Goal: Navigation & Orientation: Find specific page/section

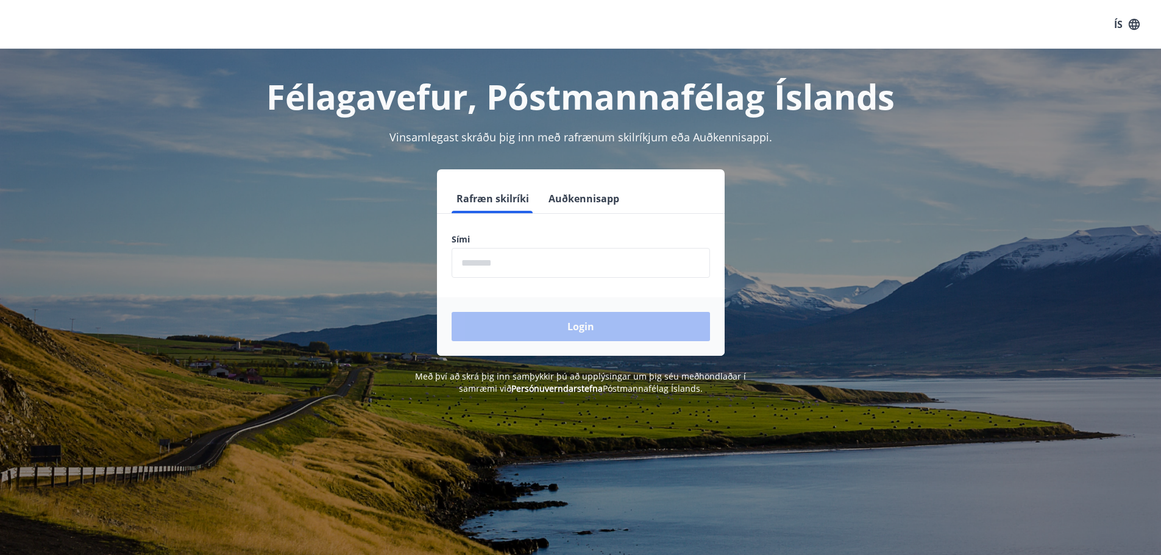
click at [473, 269] on input "phone" at bounding box center [581, 263] width 258 height 30
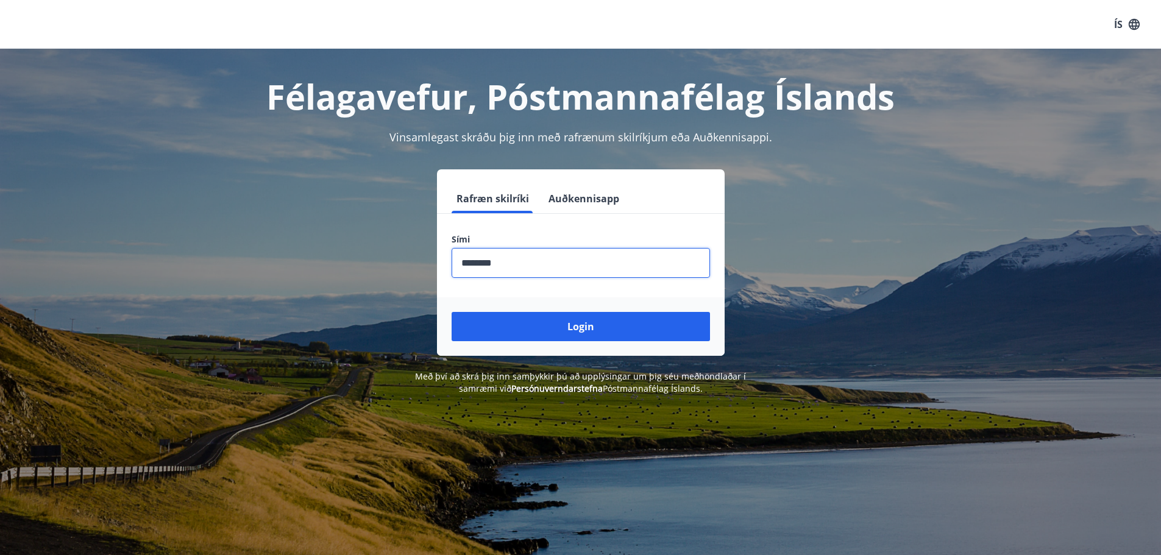
type input "********"
click at [452, 312] on button "Login" at bounding box center [581, 326] width 258 height 29
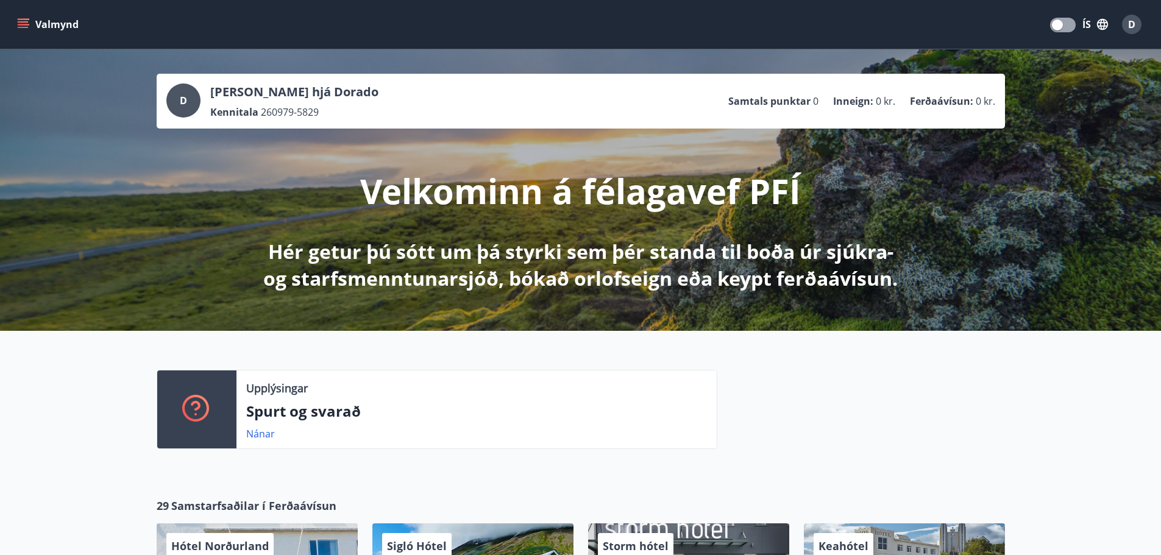
click at [38, 22] on button "Valmynd" at bounding box center [49, 24] width 69 height 22
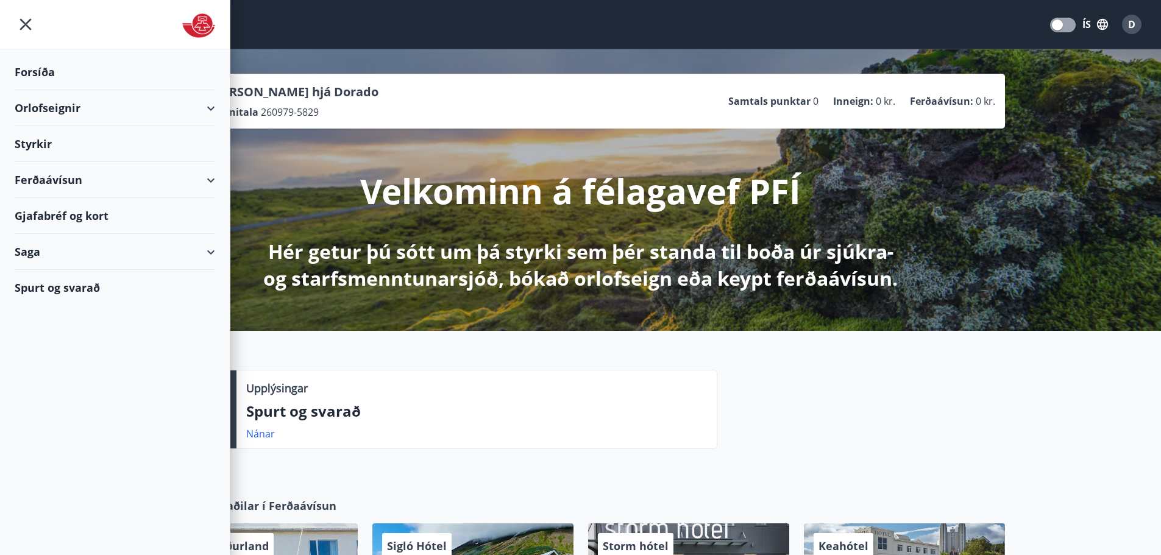
click at [38, 110] on div "Orlofseignir" at bounding box center [115, 108] width 200 height 36
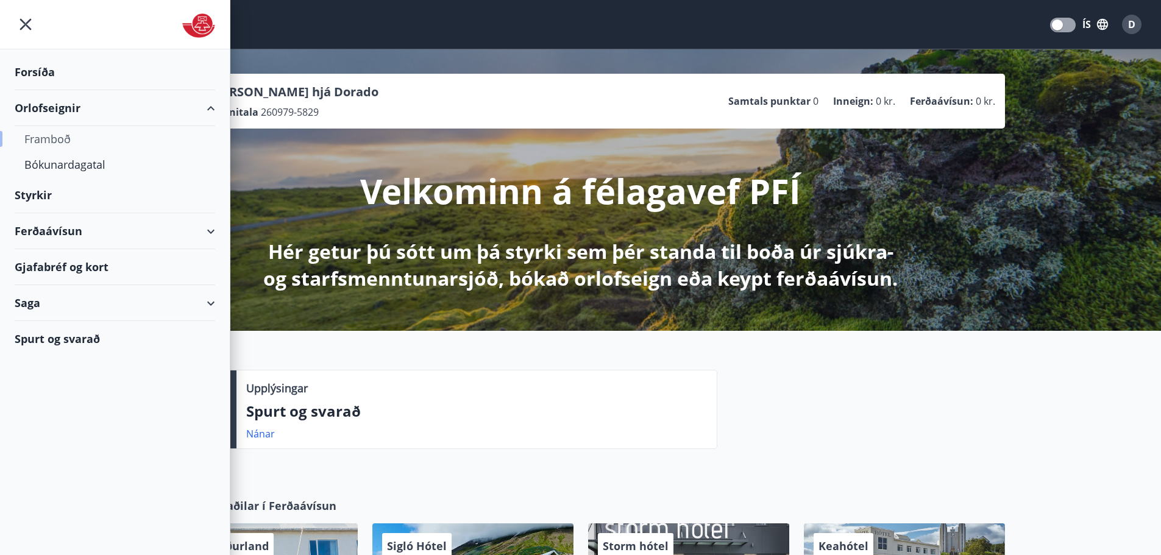
click at [38, 145] on div "Framboð" at bounding box center [114, 139] width 181 height 26
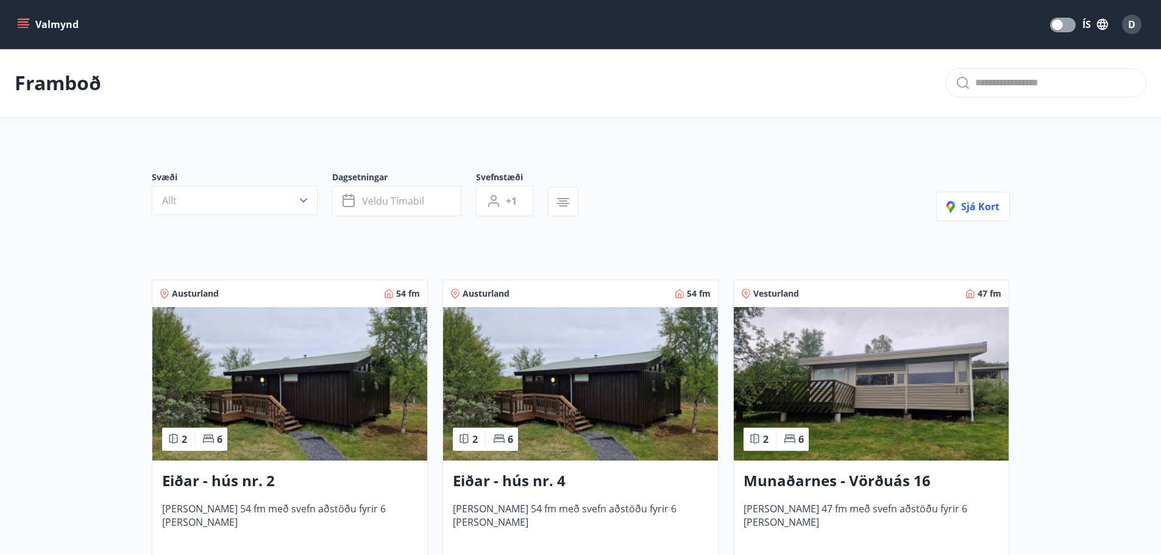
click at [69, 29] on button "Valmynd" at bounding box center [49, 24] width 69 height 22
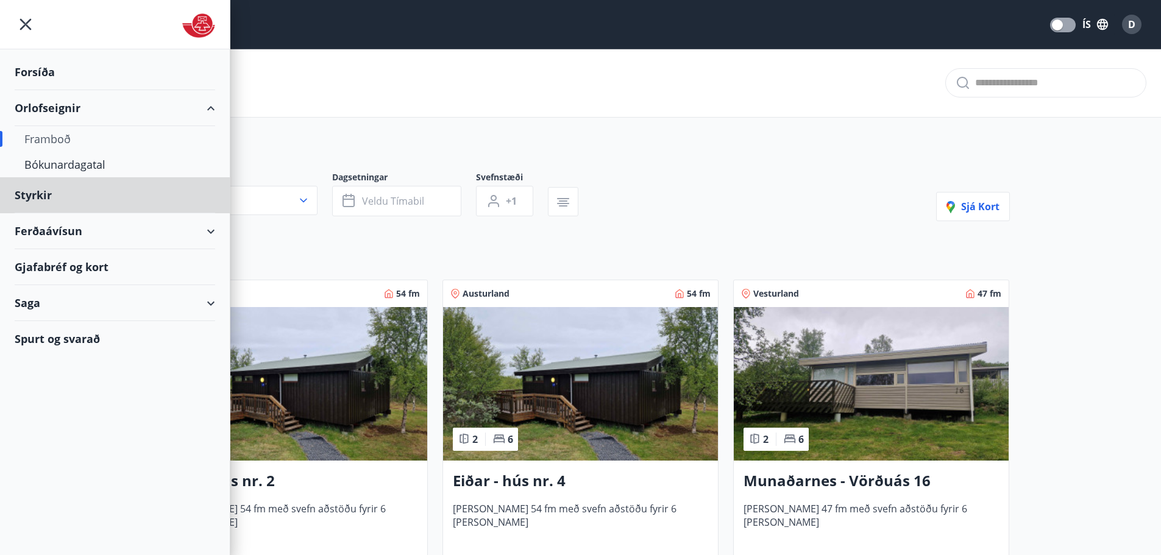
click at [44, 70] on div "Forsíða" at bounding box center [115, 72] width 200 height 36
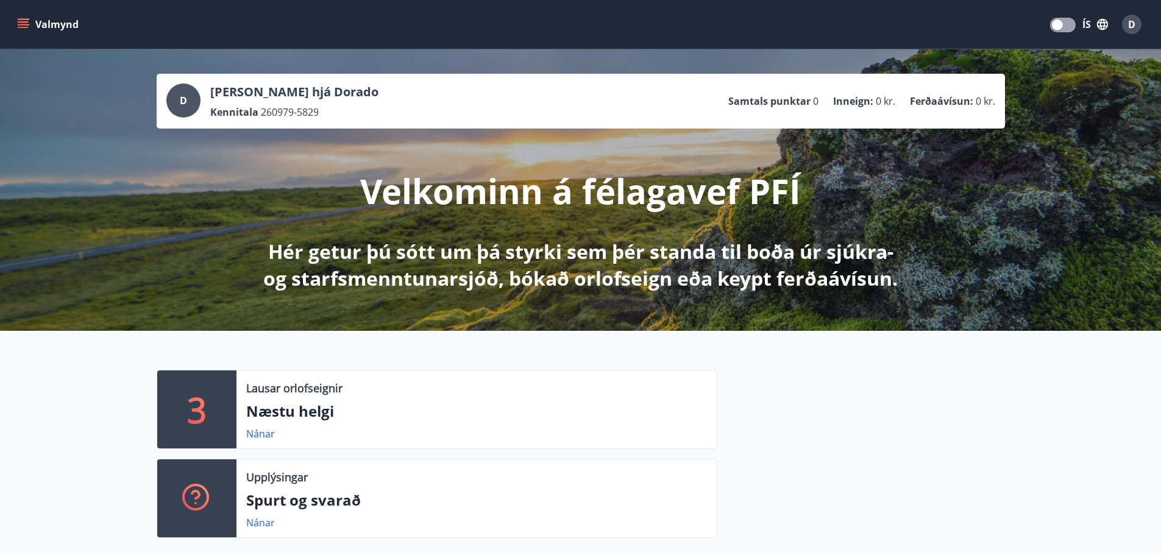
click at [21, 27] on icon "menu" at bounding box center [23, 27] width 11 height 1
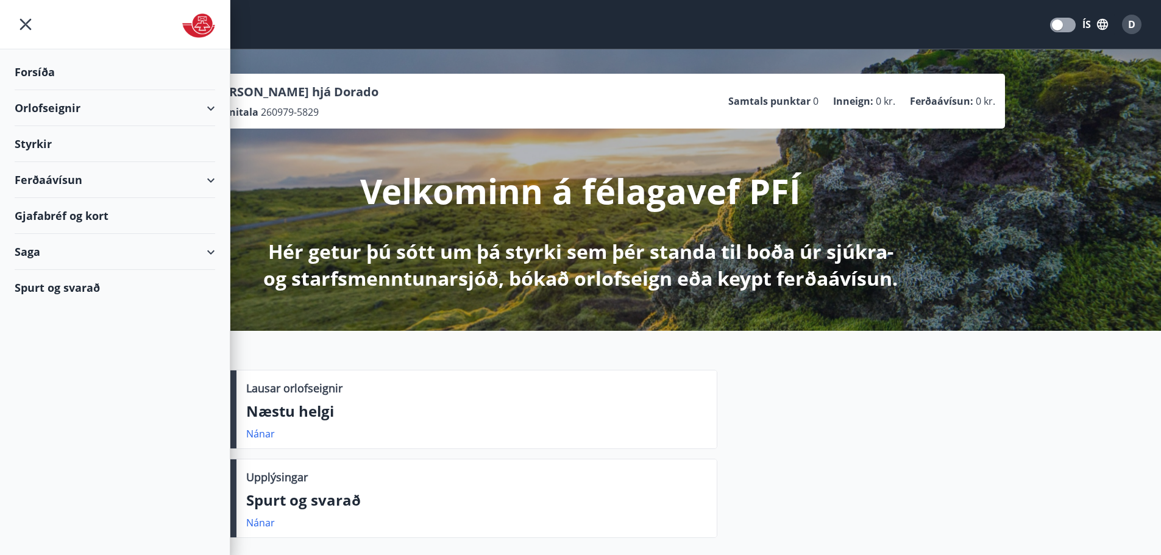
click at [27, 144] on div "Styrkir" at bounding box center [115, 144] width 200 height 36
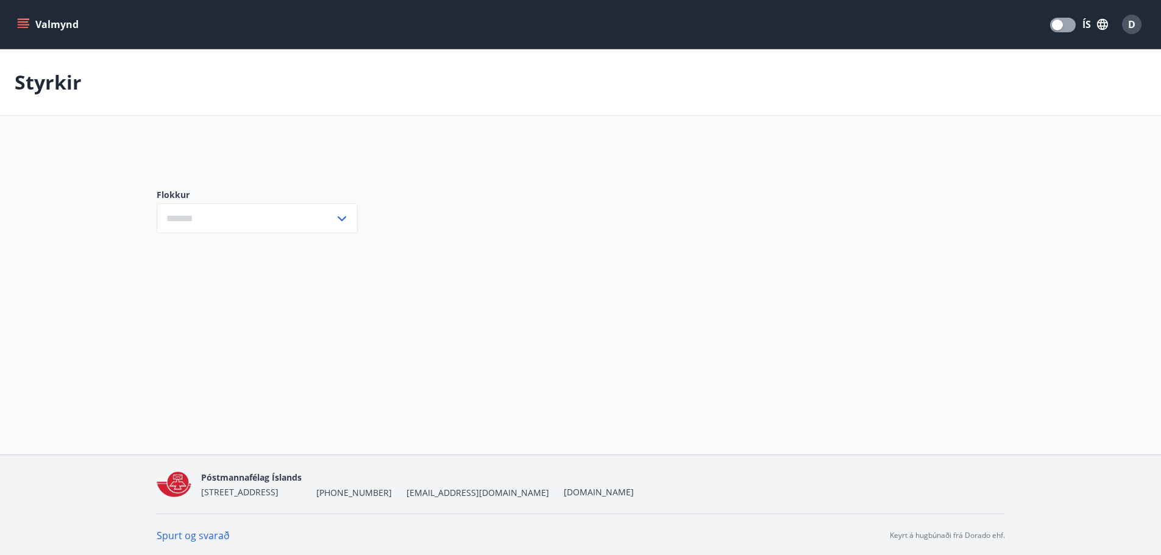
type input "***"
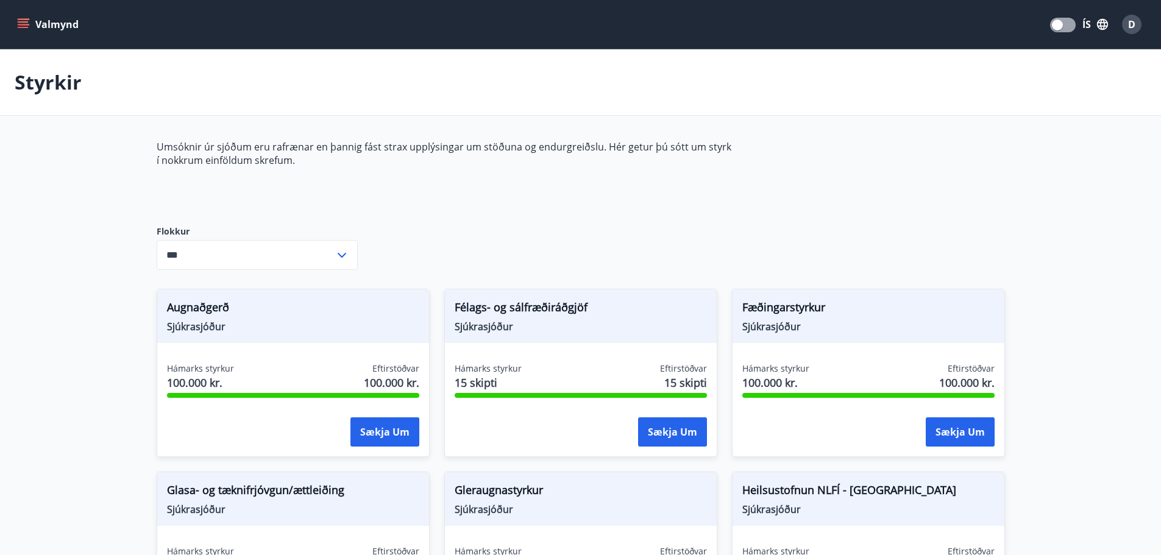
click at [40, 30] on button "Valmynd" at bounding box center [49, 24] width 69 height 22
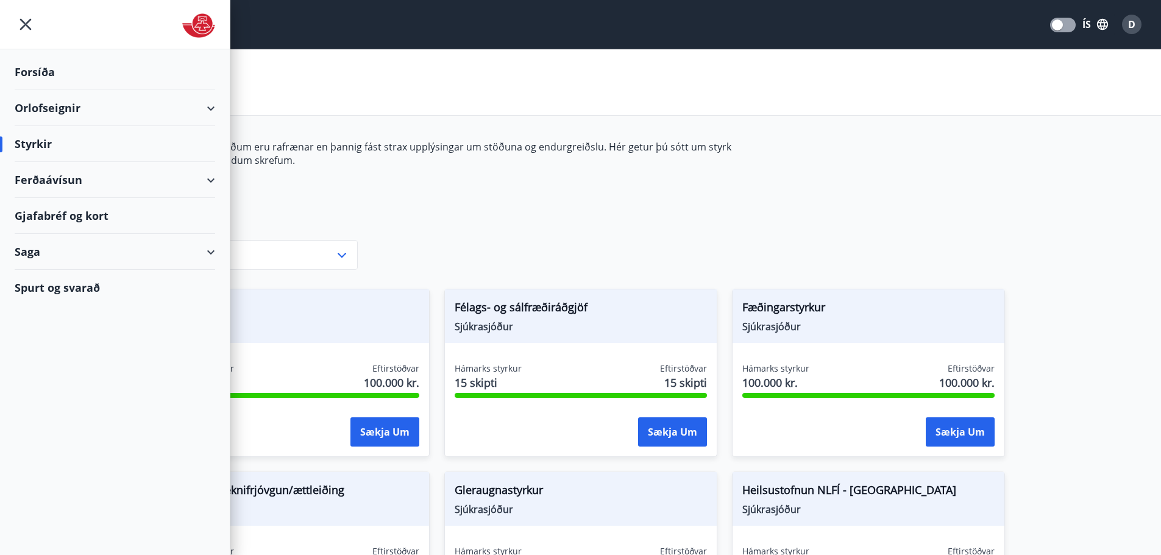
click at [24, 77] on div "Forsíða" at bounding box center [115, 72] width 200 height 36
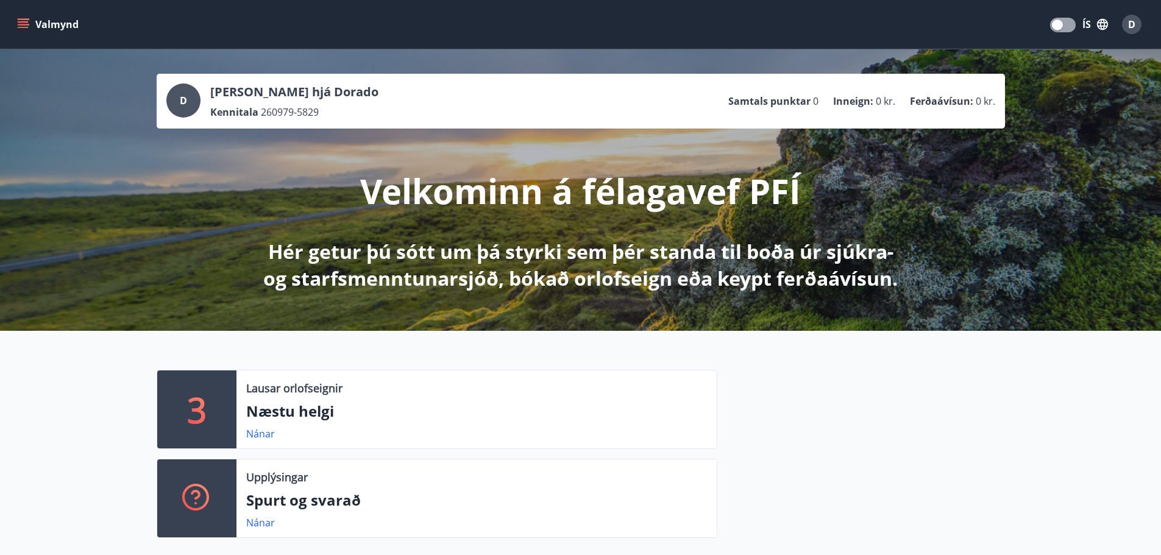
click at [1092, 24] on button "ÍS" at bounding box center [1095, 24] width 39 height 22
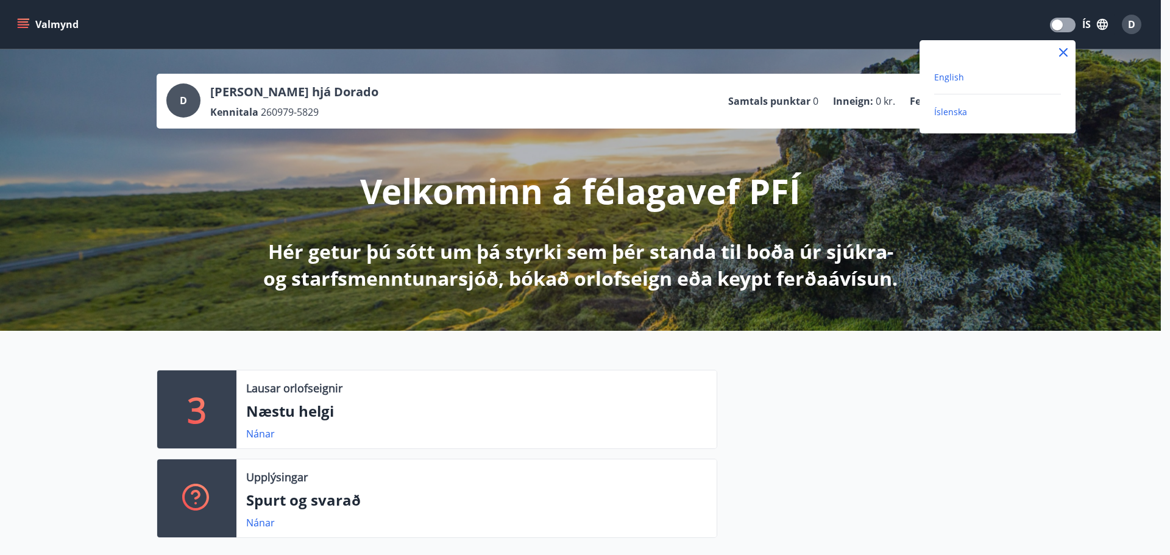
click at [956, 78] on span "English" at bounding box center [949, 77] width 30 height 12
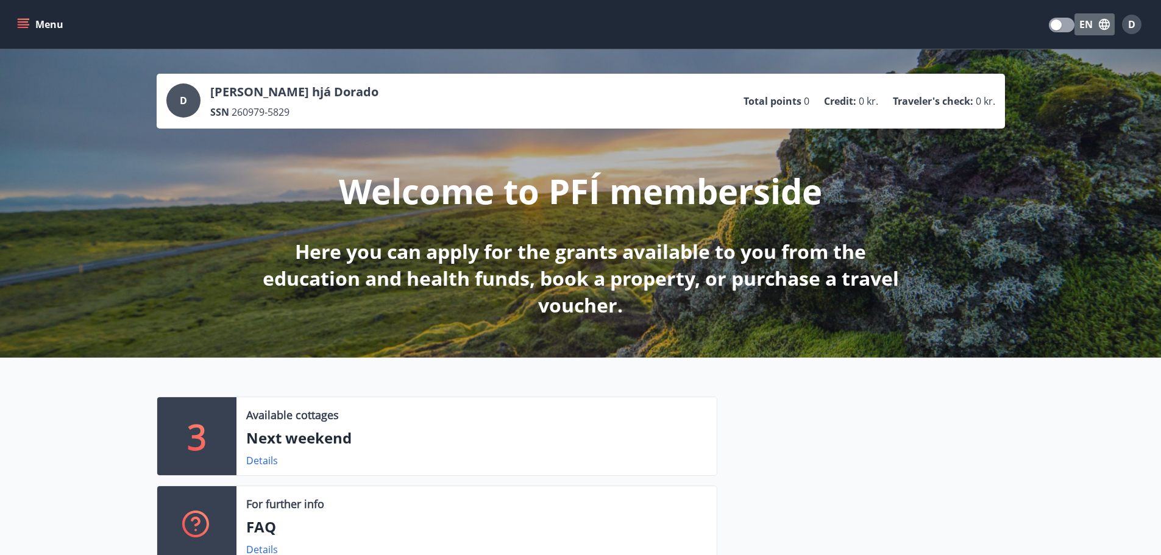
click at [1095, 26] on button "EN" at bounding box center [1094, 24] width 40 height 22
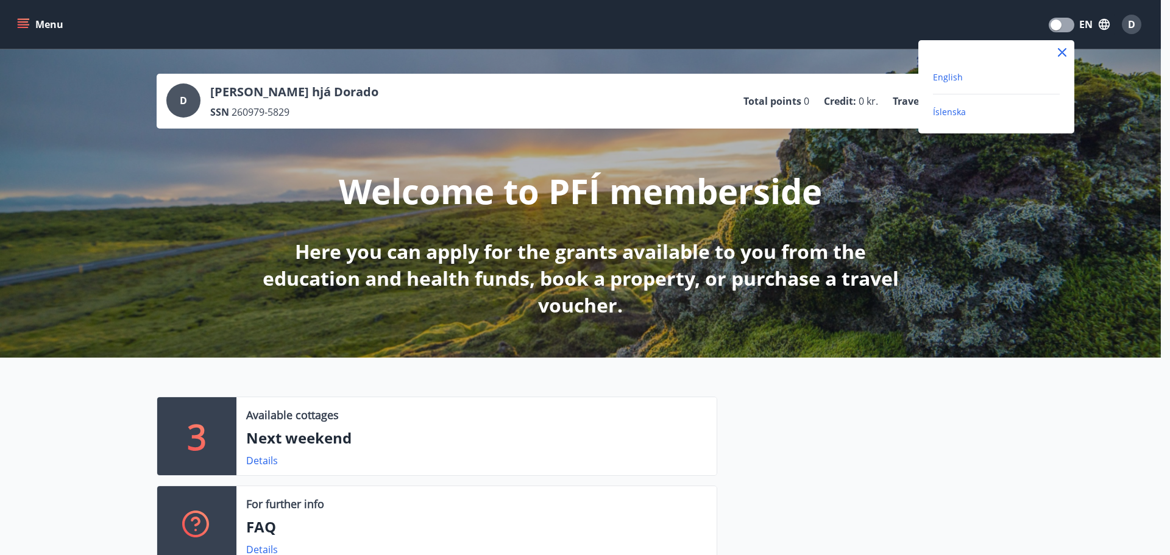
click at [945, 109] on span "Íslenska" at bounding box center [949, 112] width 33 height 12
